Goal: Task Accomplishment & Management: Manage account settings

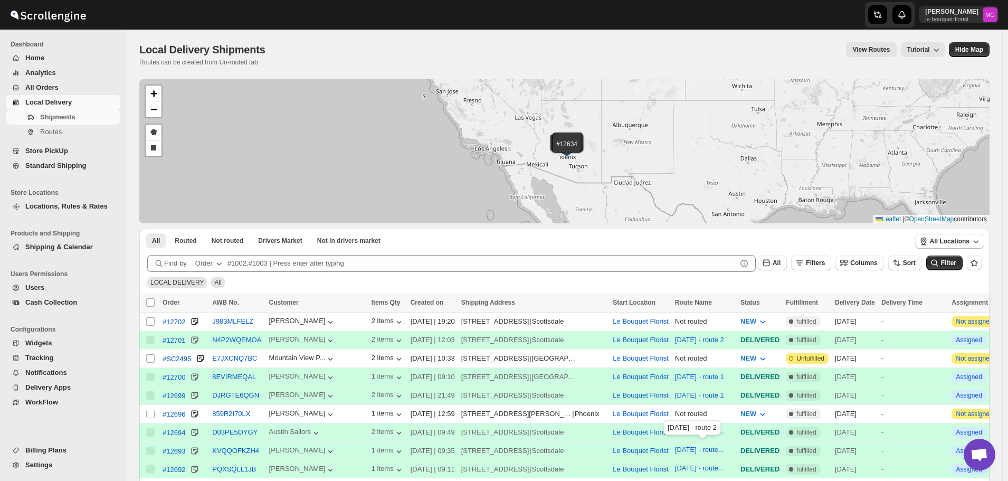
scroll to position [683, 0]
click at [825, 265] on span "Filters" at bounding box center [815, 262] width 19 height 7
click at [827, 300] on span "Add Filter" at bounding box center [826, 304] width 30 height 8
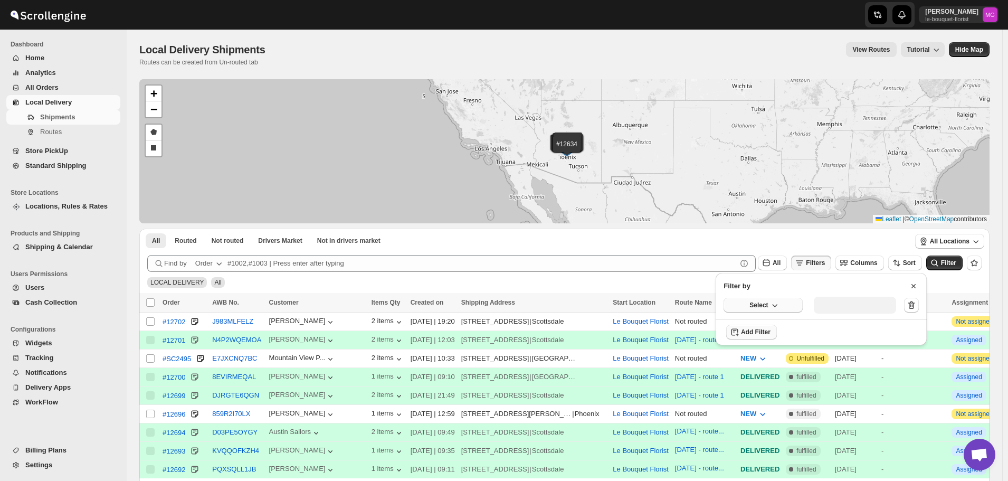
click at [748, 306] on button "Select" at bounding box center [763, 305] width 79 height 15
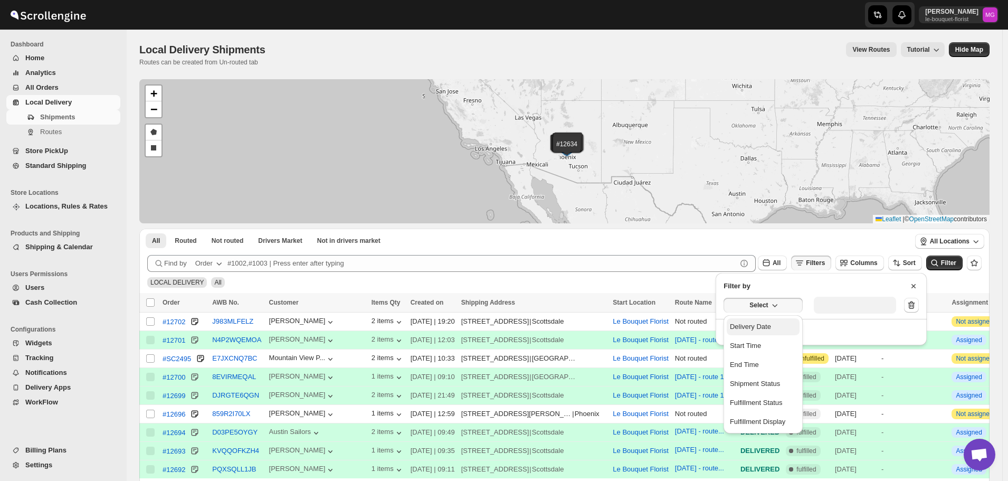
click at [755, 325] on div "Delivery Date" at bounding box center [750, 326] width 41 height 11
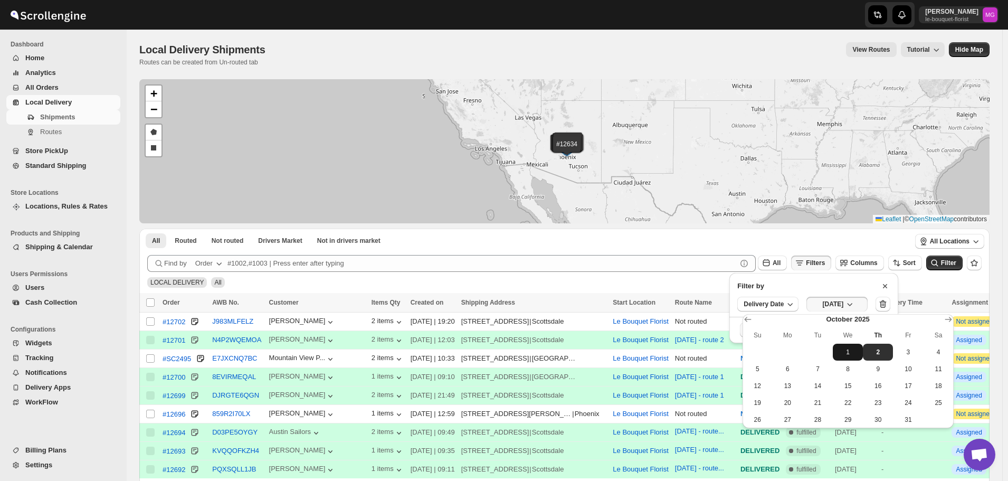
click at [835, 351] on button "1" at bounding box center [848, 352] width 30 height 17
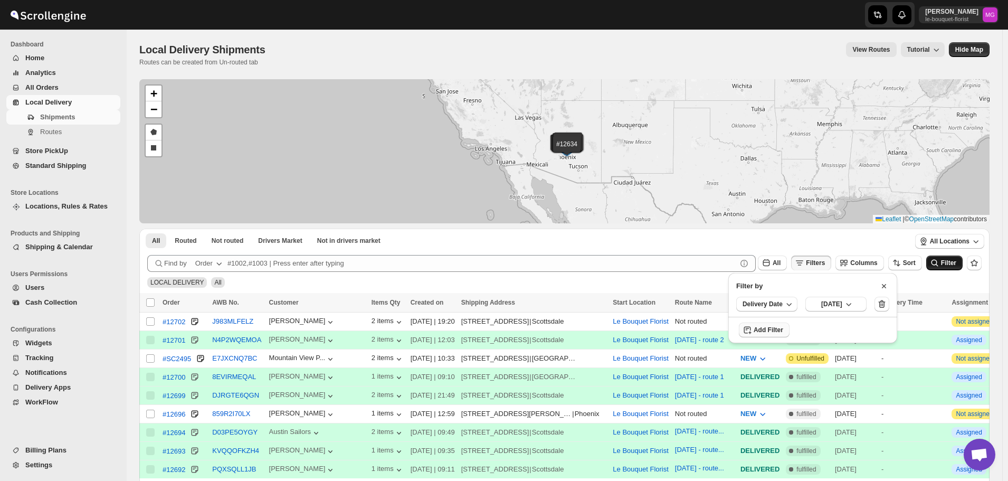
click at [959, 267] on button "Filter" at bounding box center [944, 262] width 36 height 15
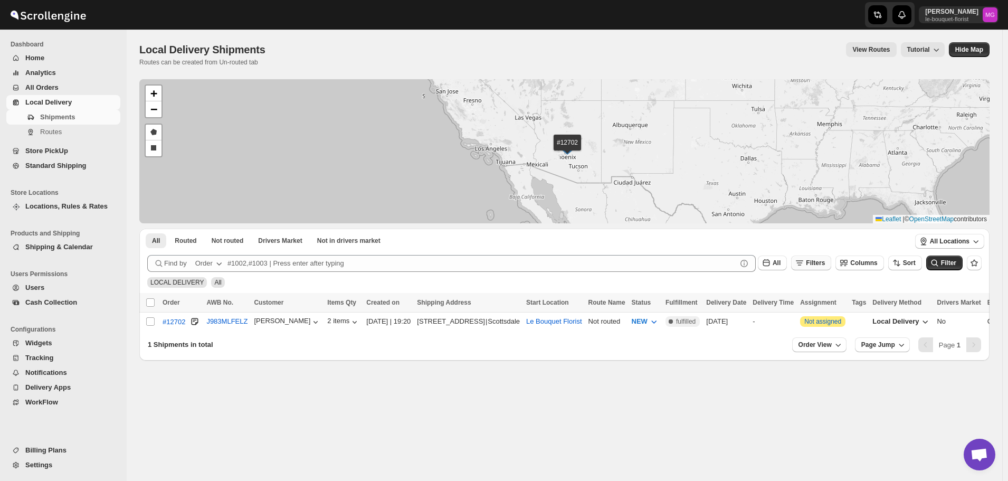
click at [825, 268] on button "Filters" at bounding box center [811, 262] width 40 height 15
click at [938, 264] on icon "submit" at bounding box center [934, 263] width 11 height 11
click at [61, 83] on span "All Orders" at bounding box center [71, 87] width 93 height 11
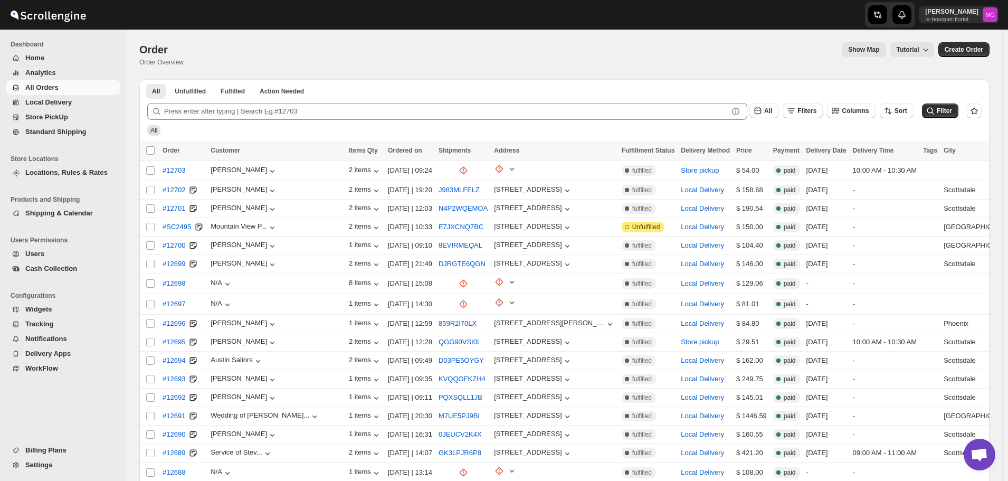
click at [90, 120] on span "Store PickUp" at bounding box center [71, 117] width 93 height 11
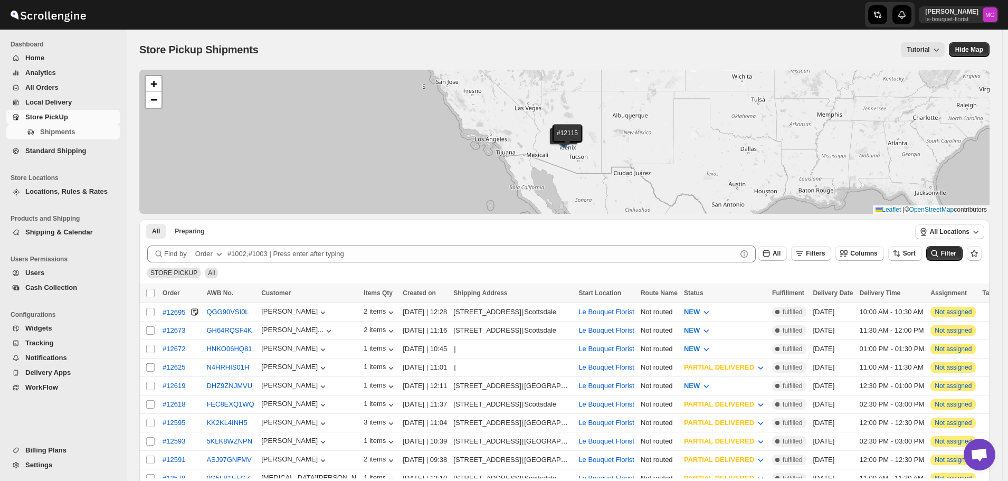
click at [65, 90] on span "All Orders" at bounding box center [71, 87] width 93 height 11
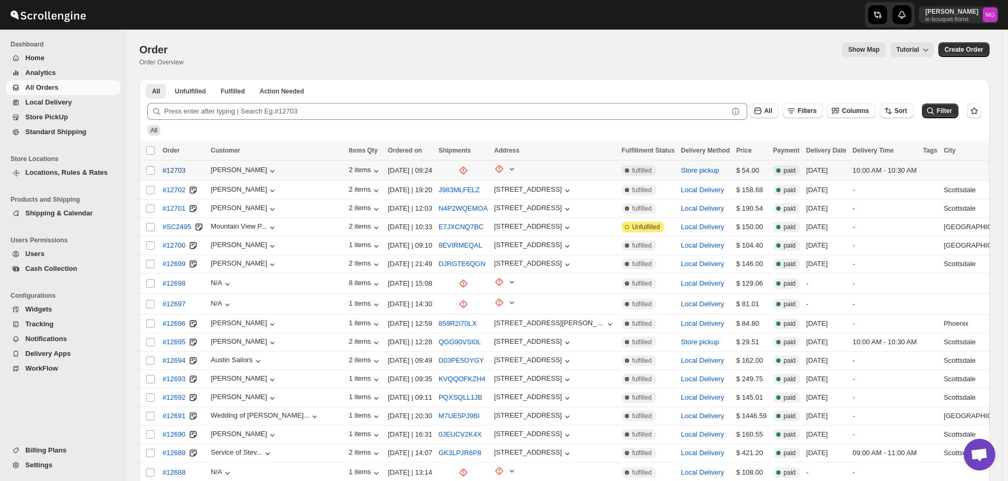
click at [178, 167] on span "#12703" at bounding box center [174, 170] width 23 height 11
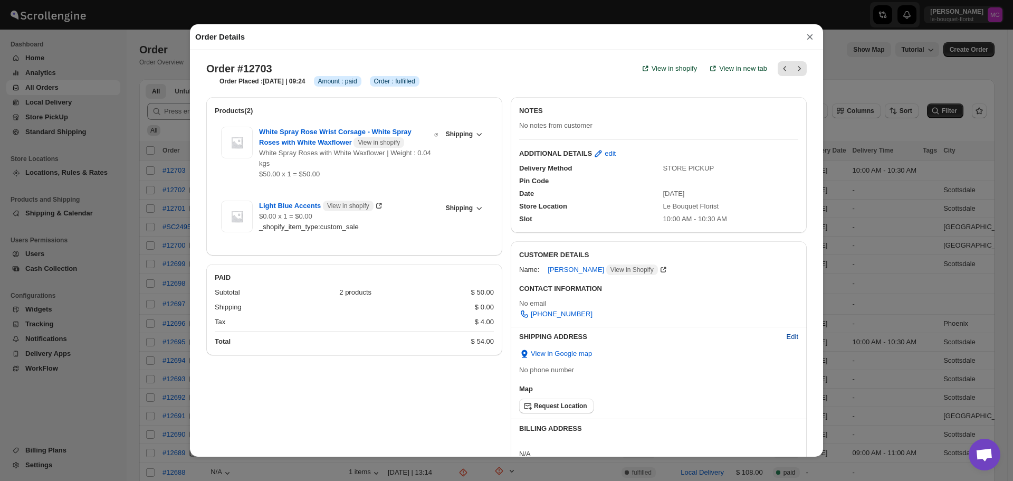
click at [787, 338] on span "Edit" at bounding box center [793, 336] width 12 height 11
select select "US"
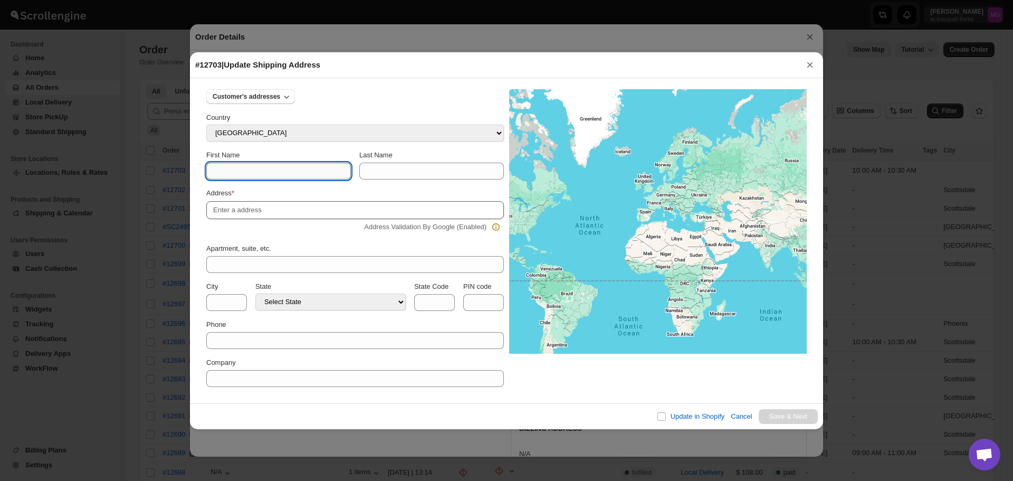
click at [288, 165] on input "First Name" at bounding box center [278, 171] width 145 height 17
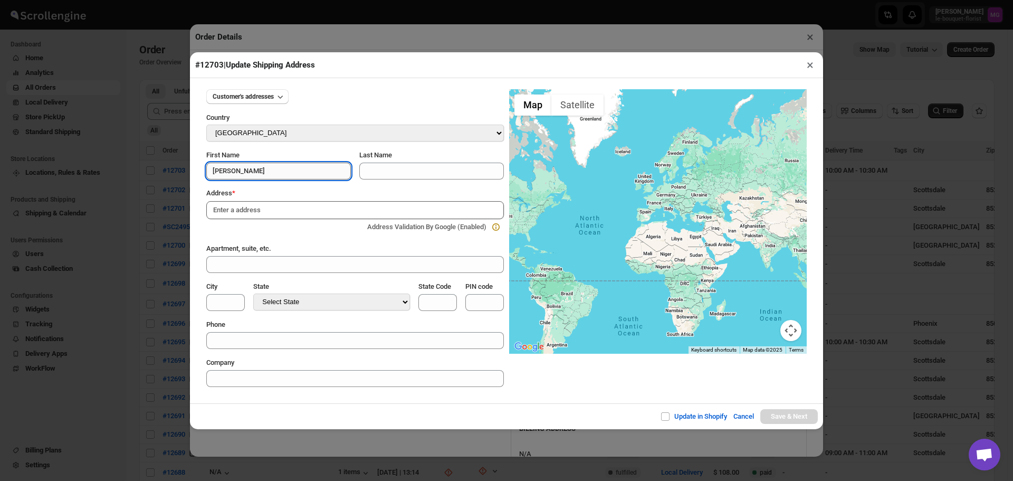
type input "[PERSON_NAME]"
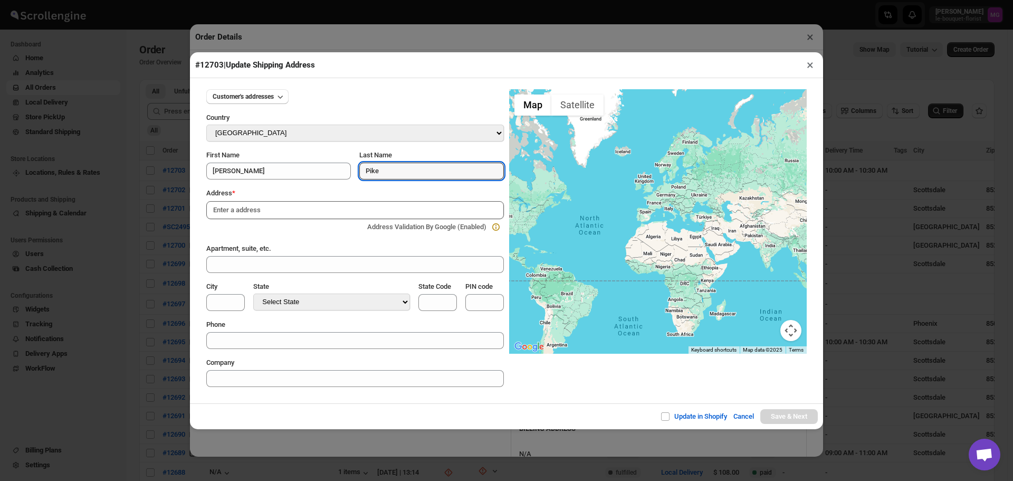
type input "Pike"
click at [316, 203] on input at bounding box center [355, 210] width 298 height 18
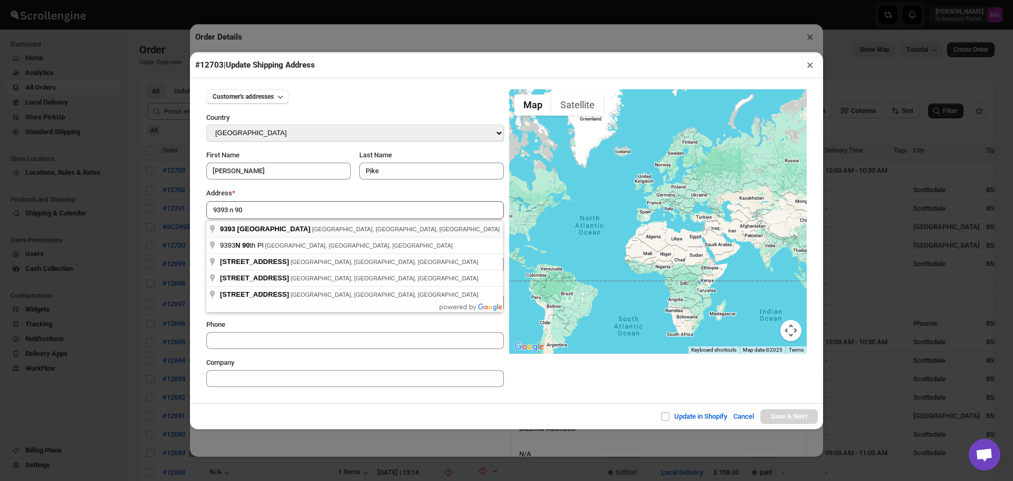
type input "[STREET_ADDRESS]"
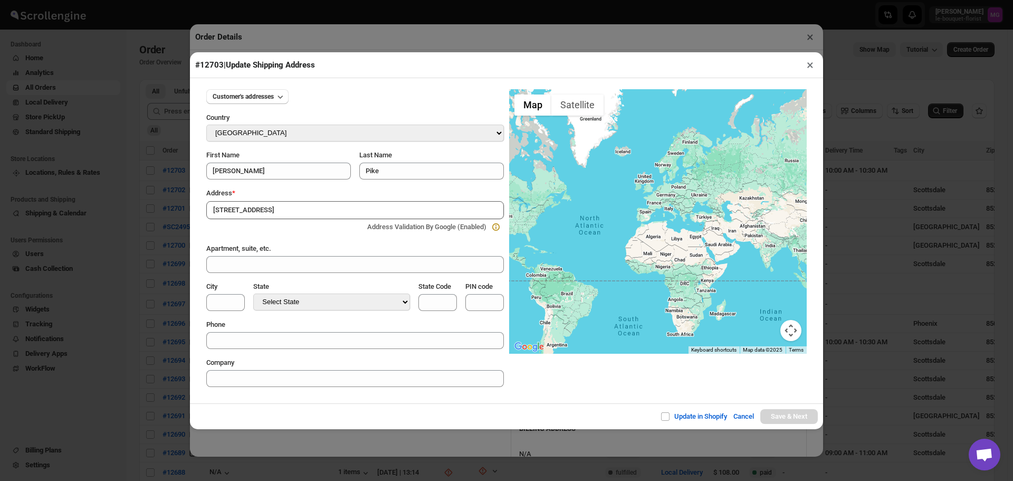
type input "[GEOGRAPHIC_DATA]"
select select "[US_STATE]"
type input "AZ"
type input "85258"
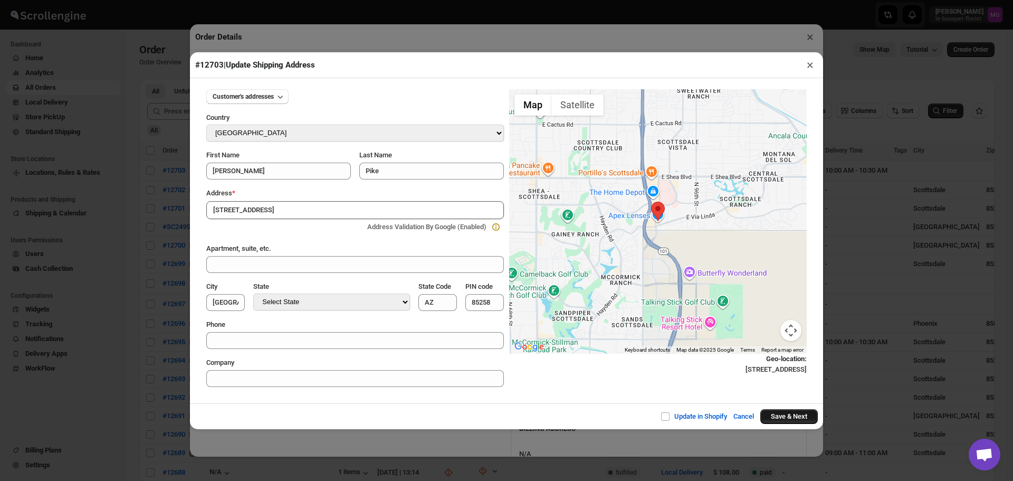
click at [776, 419] on button "Save & Next" at bounding box center [790, 416] width 58 height 15
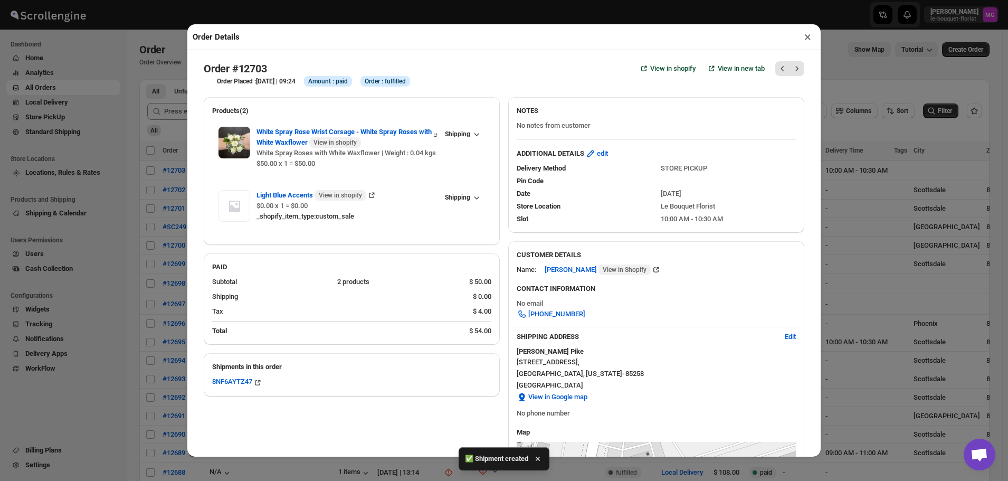
scroll to position [106, 0]
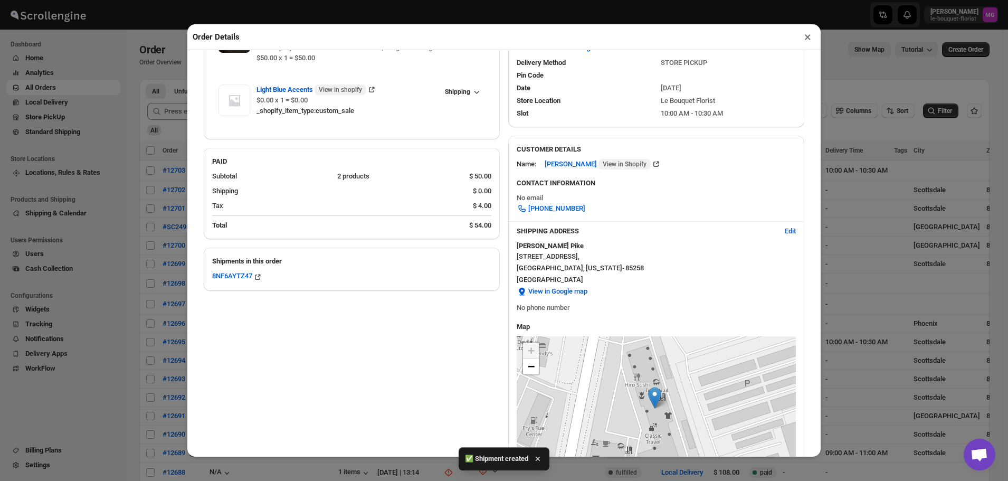
click at [809, 44] on button "×" at bounding box center [807, 37] width 15 height 15
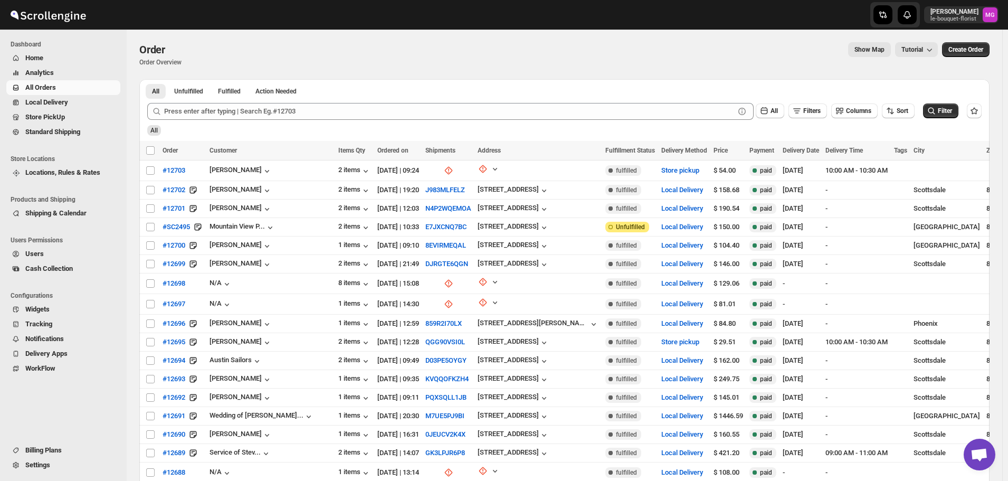
click at [64, 118] on span "Store PickUp" at bounding box center [45, 117] width 40 height 8
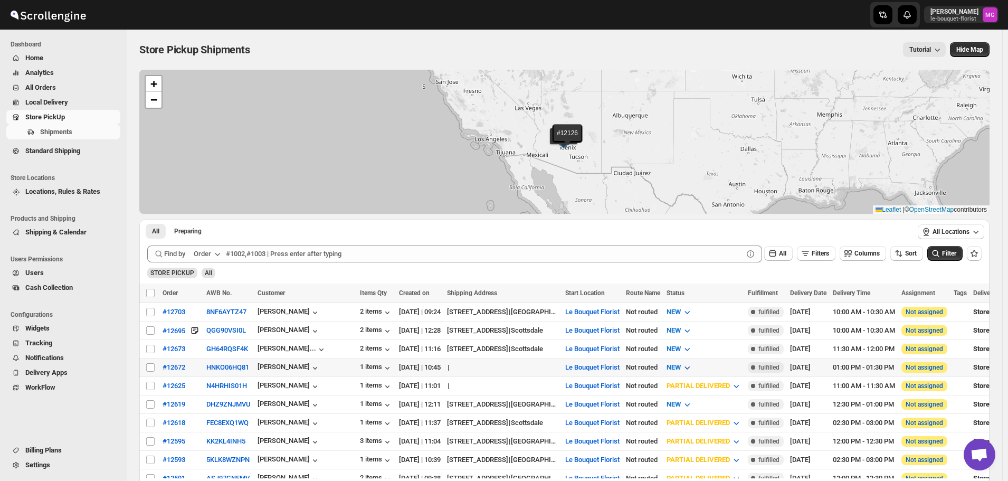
click at [681, 363] on span "NEW" at bounding box center [674, 367] width 14 height 8
click at [705, 419] on div "PREPARING" at bounding box center [692, 422] width 36 height 11
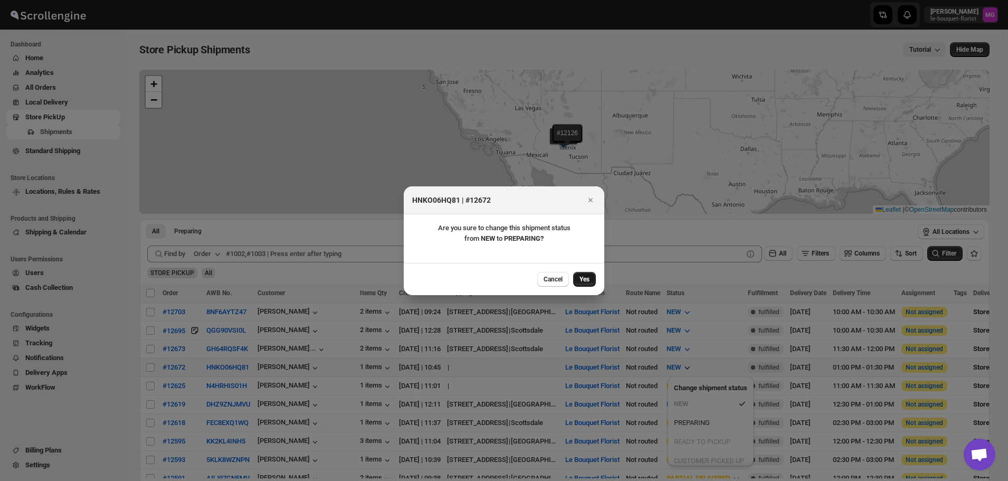
click at [588, 279] on span "Yes" at bounding box center [584, 279] width 10 height 8
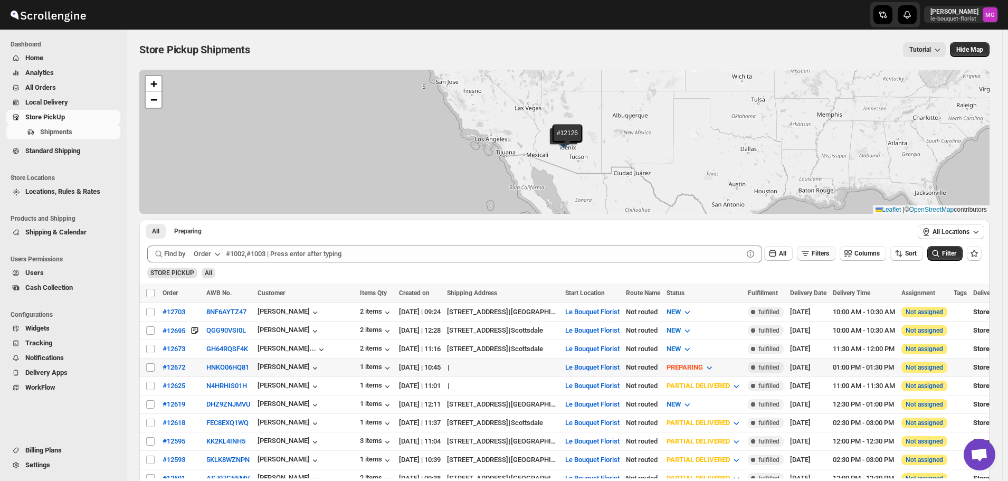
click at [825, 255] on span "Filters" at bounding box center [820, 253] width 17 height 7
click at [820, 291] on span "Add Filter" at bounding box center [824, 295] width 27 height 8
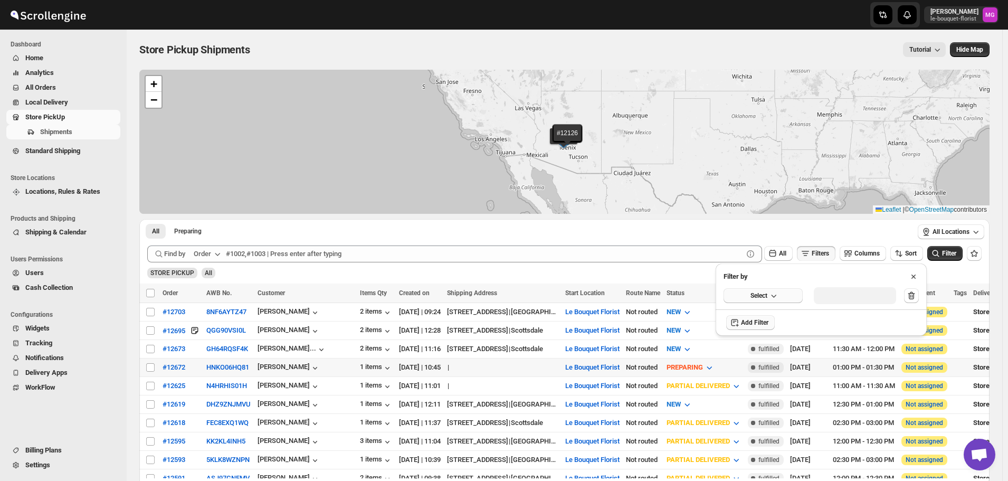
click at [785, 294] on button "Select" at bounding box center [763, 295] width 79 height 15
click at [765, 323] on button "Delivery Date" at bounding box center [763, 317] width 73 height 17
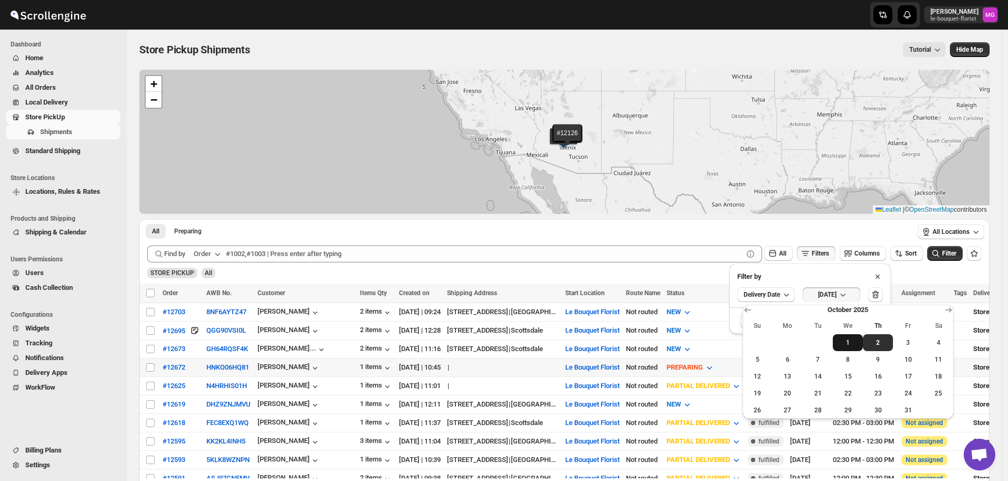
click at [842, 338] on span "1" at bounding box center [848, 342] width 22 height 8
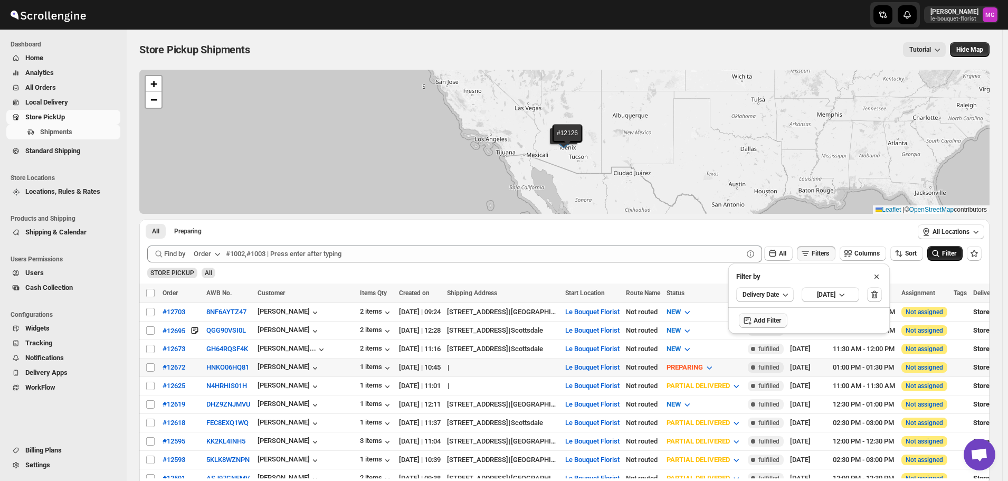
click at [941, 250] on icon "submit" at bounding box center [935, 253] width 11 height 11
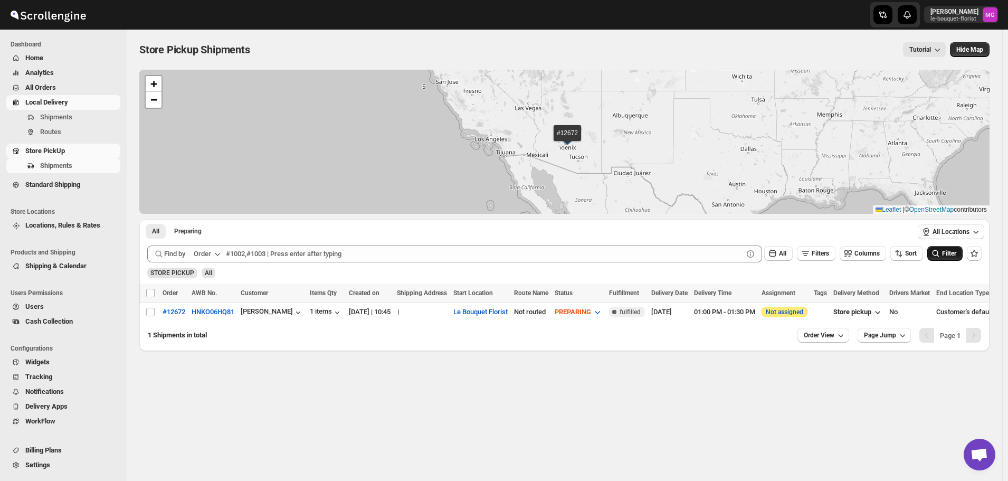
click at [49, 104] on span "Local Delivery" at bounding box center [46, 102] width 43 height 8
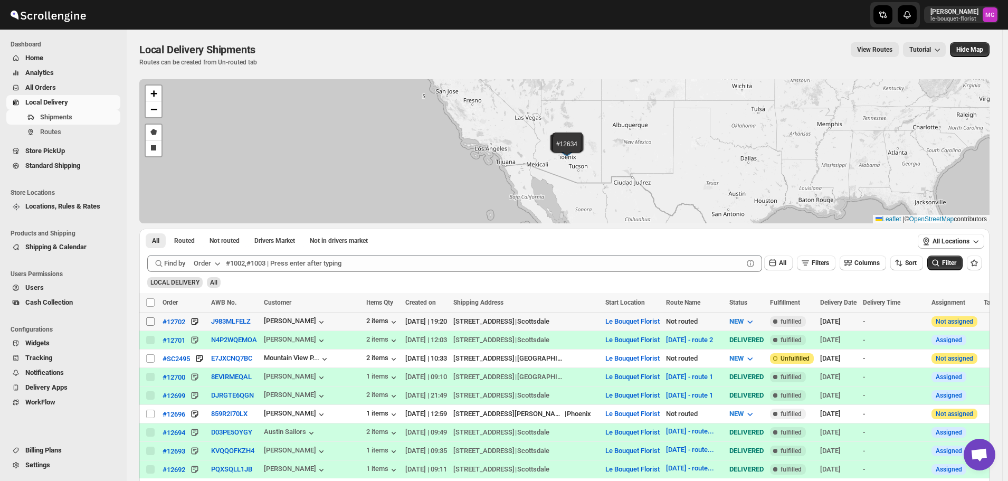
click at [148, 318] on input "Select shipment" at bounding box center [150, 321] width 8 height 8
checkbox input "true"
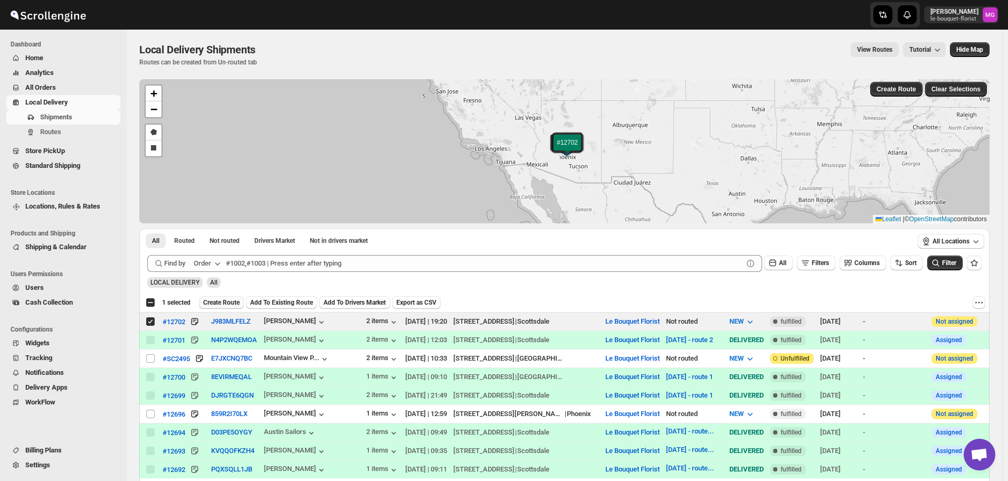
click at [232, 300] on span "Create Route" at bounding box center [221, 302] width 36 height 8
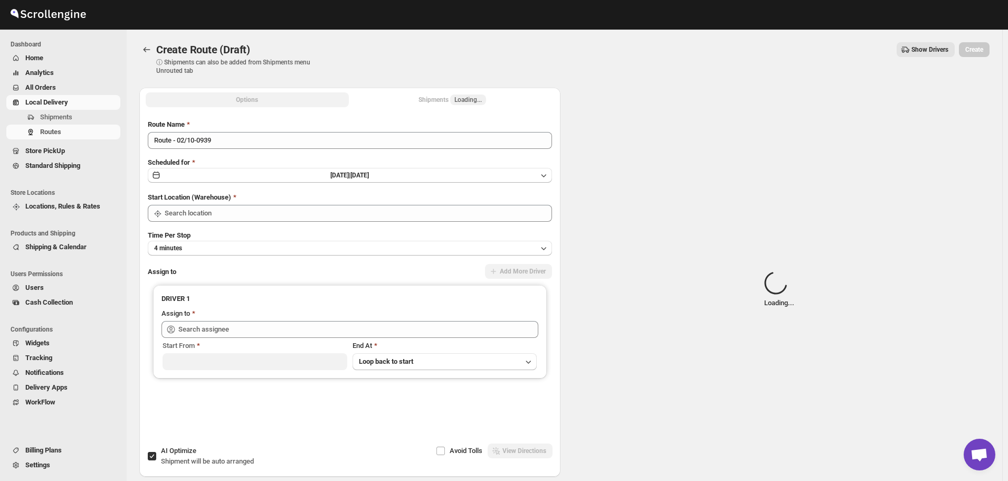
type input "Le Bouquet Florist"
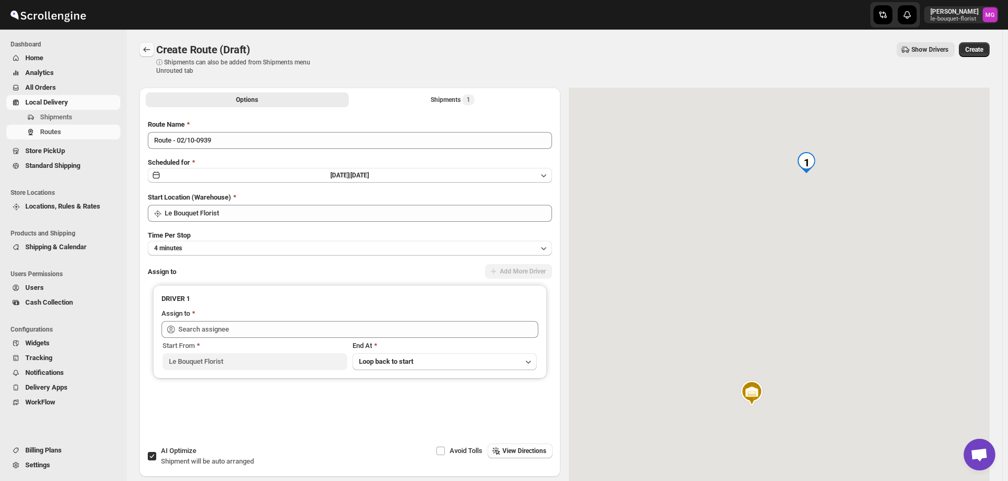
click at [145, 49] on icon "Routes" at bounding box center [147, 49] width 7 height 5
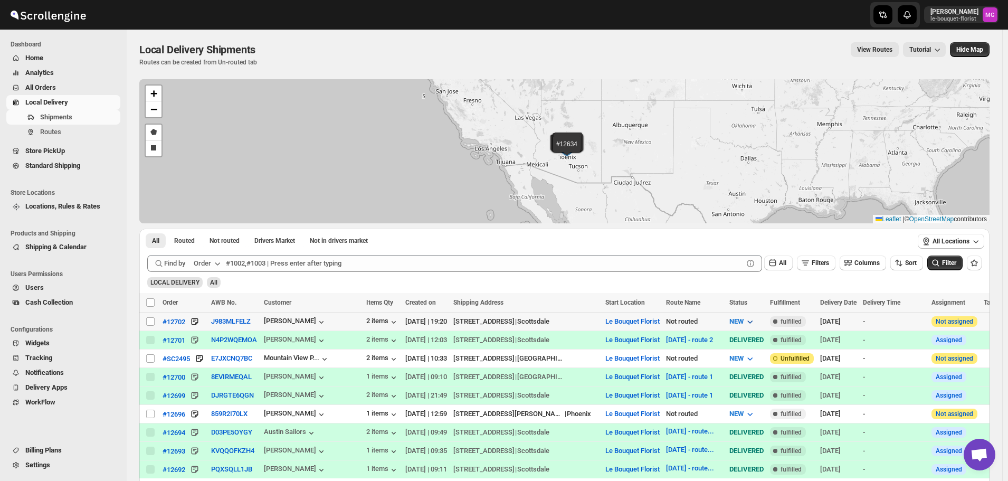
click at [744, 317] on span "NEW" at bounding box center [736, 321] width 14 height 8
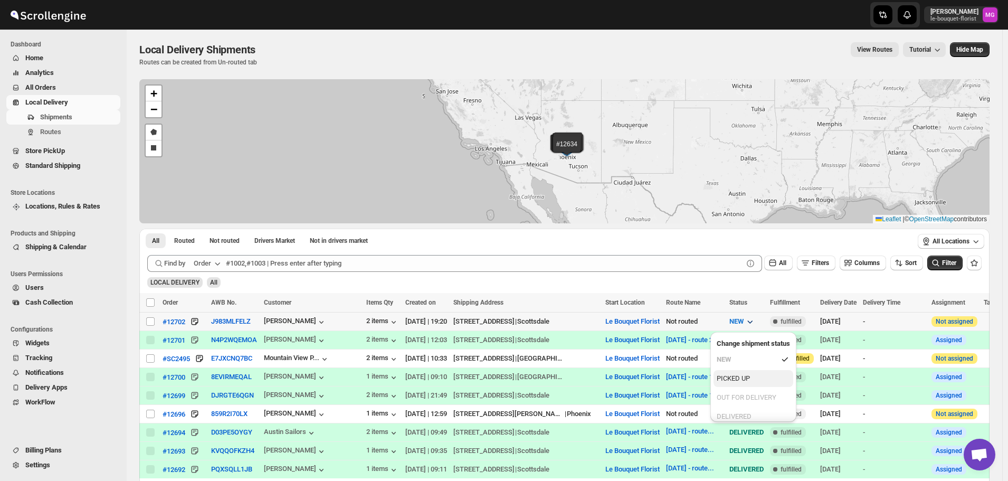
click at [751, 385] on button "PICKED UP" at bounding box center [754, 378] width 80 height 17
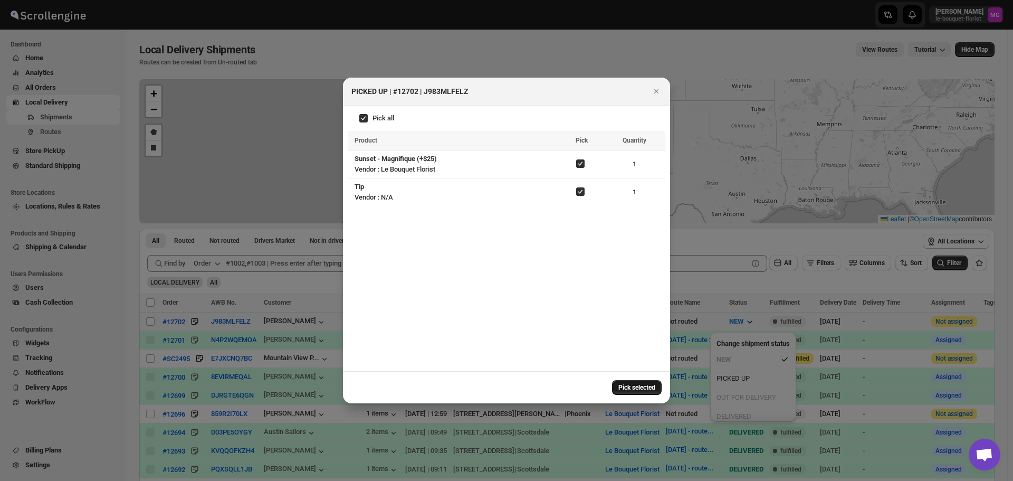
click at [623, 383] on button "Pick selected" at bounding box center [637, 387] width 50 height 15
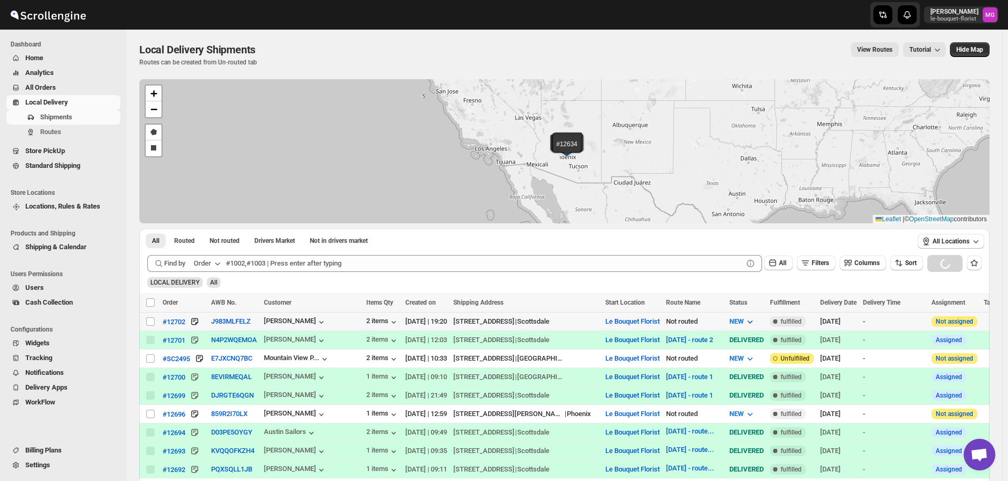
click at [744, 321] on span "NEW" at bounding box center [736, 321] width 14 height 8
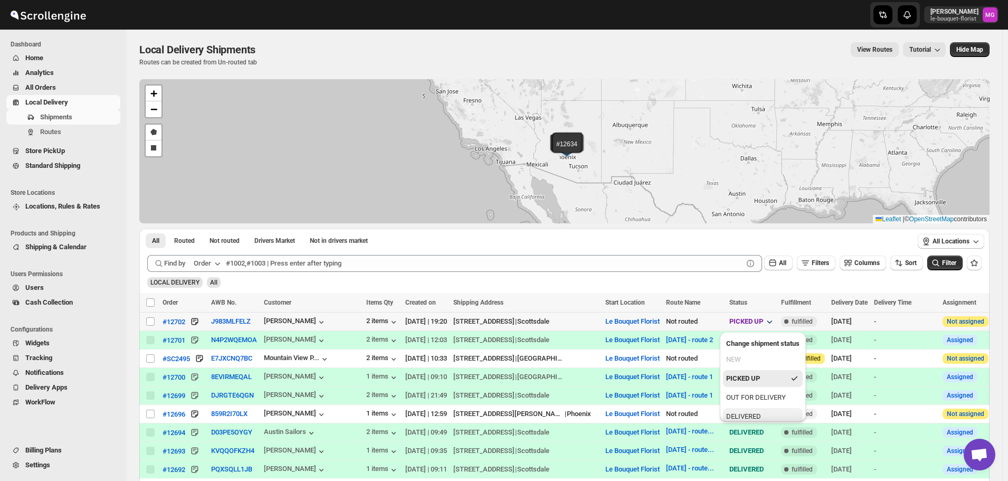
click at [754, 414] on div "DELIVERED" at bounding box center [743, 416] width 35 height 11
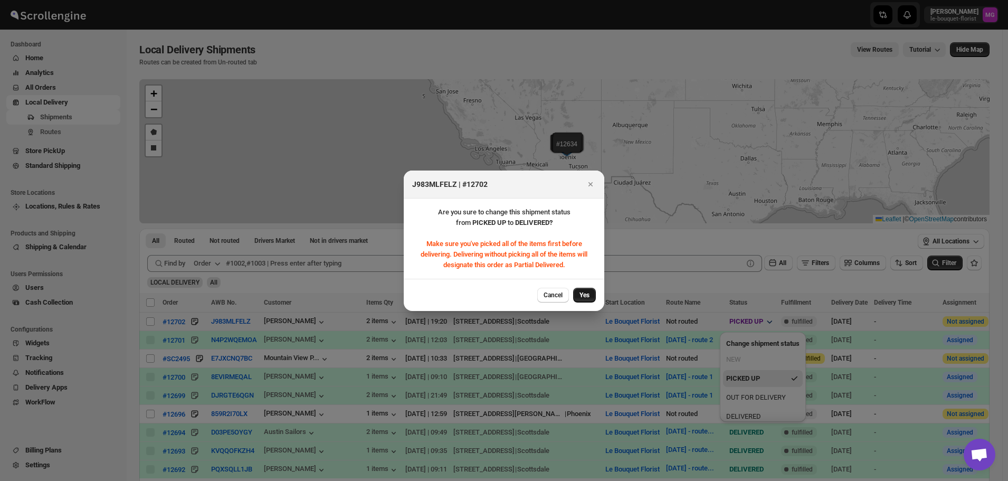
click at [584, 298] on span "Yes" at bounding box center [584, 295] width 10 height 8
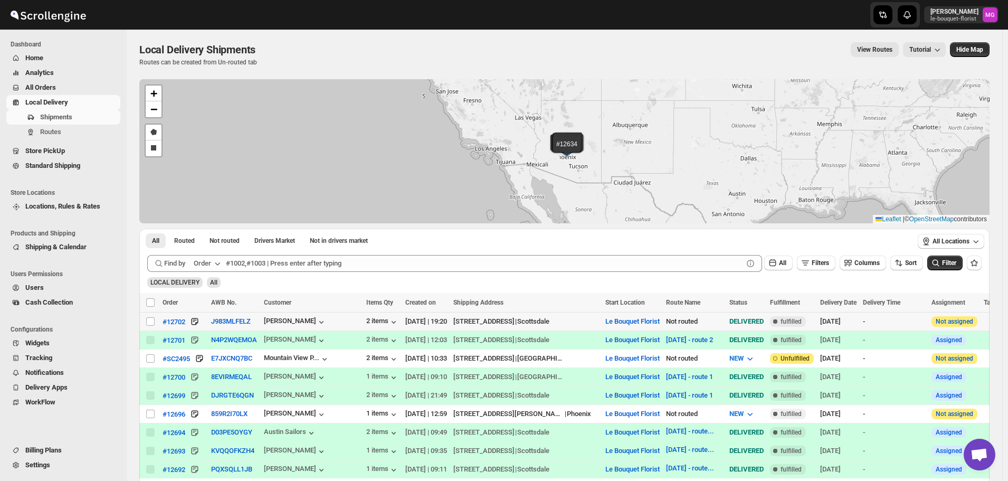
click at [581, 283] on div "LOCAL DELIVERY All" at bounding box center [562, 278] width 839 height 20
